Goal: Task Accomplishment & Management: Manage account settings

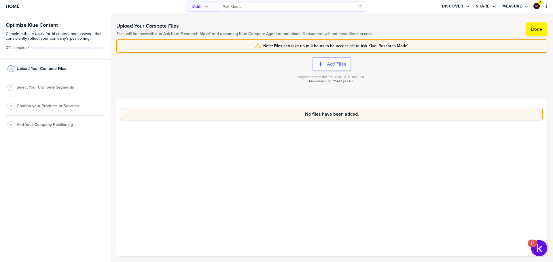
click at [52, 88] on span "Select Your Compete Segments" at bounding box center [45, 87] width 57 height 5
click at [530, 31] on button "Done" at bounding box center [536, 29] width 21 height 14
click at [535, 31] on label "Done" at bounding box center [536, 30] width 11 height 6
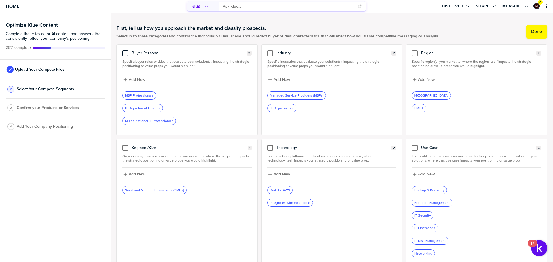
click at [126, 54] on div at bounding box center [125, 53] width 6 height 6
click at [125, 50] on input "checkbox" at bounding box center [125, 50] width 0 height 0
click at [413, 147] on div at bounding box center [415, 148] width 6 height 6
click at [415, 145] on input "checkbox" at bounding box center [415, 145] width 0 height 0
click at [269, 53] on div at bounding box center [270, 53] width 6 height 6
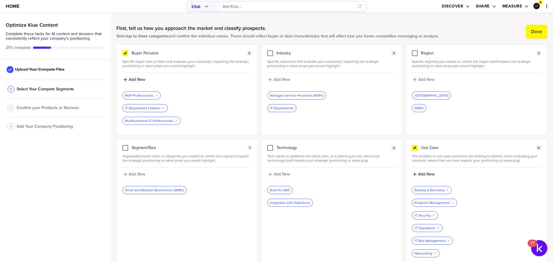
click at [270, 50] on input "checkbox" at bounding box center [270, 50] width 0 height 0
click at [532, 30] on label "Done" at bounding box center [536, 32] width 11 height 6
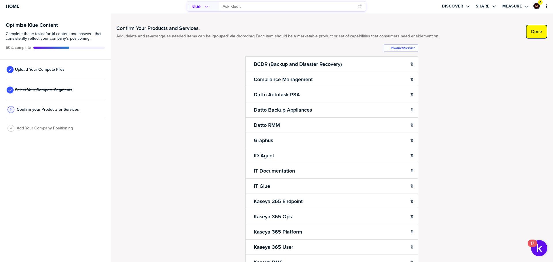
click at [535, 31] on label "Done" at bounding box center [536, 32] width 11 height 6
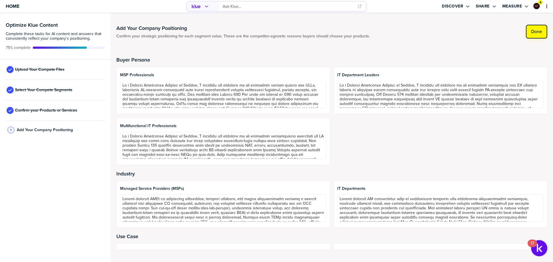
drag, startPoint x: 547, startPoint y: 26, endPoint x: 545, endPoint y: 28, distance: 3.5
click at [547, 26] on div "Add Your Company Positioning Confirm your strategic positioning for each segmen…" at bounding box center [332, 137] width 443 height 249
click at [542, 29] on label "Done" at bounding box center [536, 32] width 11 height 6
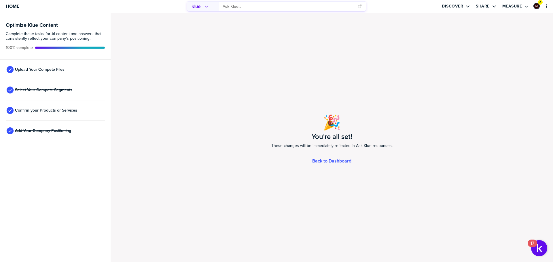
click at [19, 8] on div "Home" at bounding box center [92, 6] width 184 height 13
click at [15, 7] on span "Home" at bounding box center [13, 6] width 14 height 5
